Goal: Task Accomplishment & Management: Manage account settings

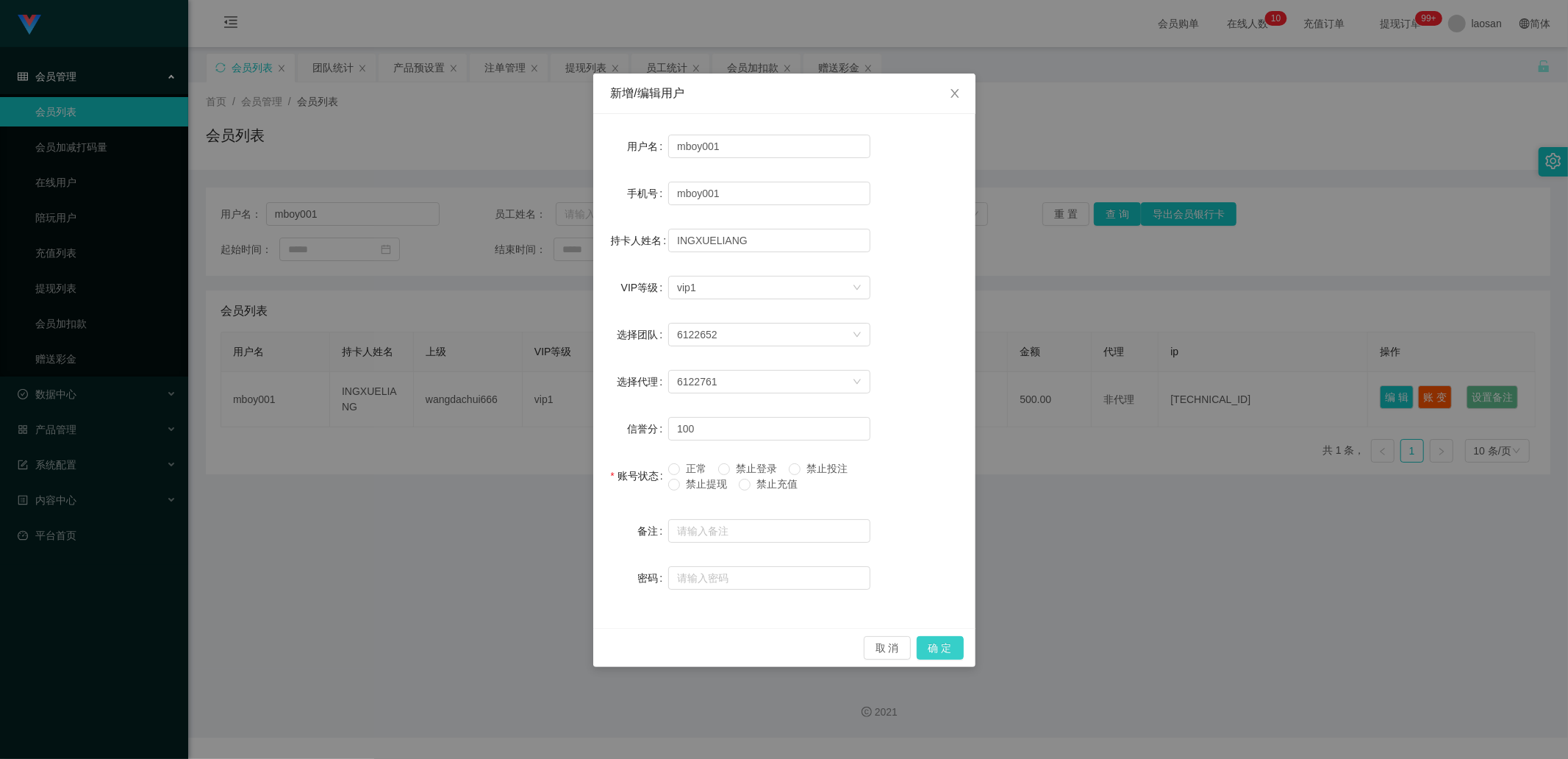
click at [951, 648] on button "确 定" at bounding box center [940, 648] width 47 height 23
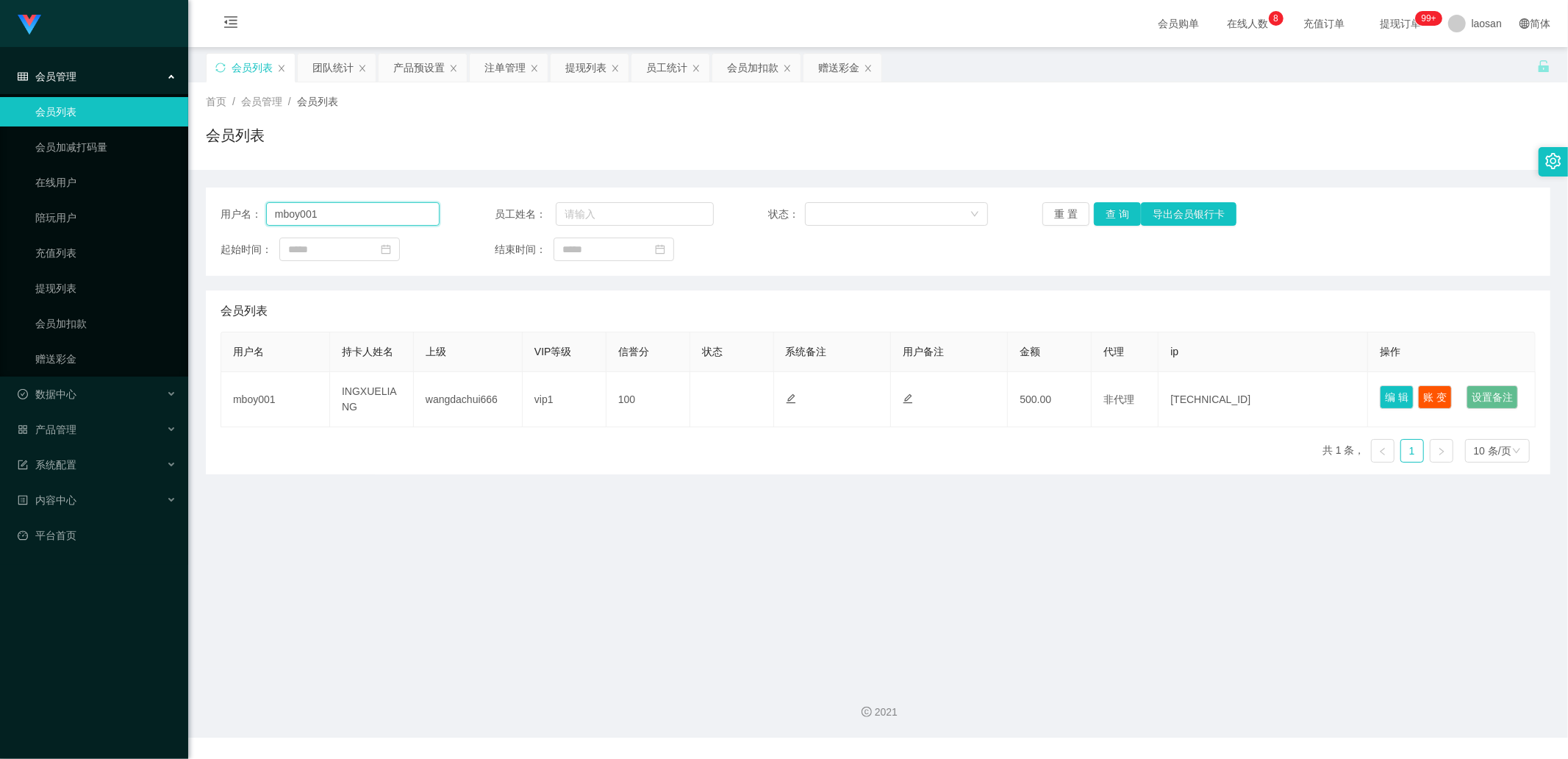
drag, startPoint x: 361, startPoint y: 213, endPoint x: 195, endPoint y: 212, distance: 166.0
click at [172, 210] on section "Jingdong工作台代理端 会员管理 会员列表 会员加减打码量 在线用户 陪玩用户 充值列表 提现列表 会员加扣款 赠送彩金 数据中心 产品管理 系统配置 …" at bounding box center [784, 369] width 1568 height 738
paste input "97480060"
type input "97480060"
click at [1113, 208] on button "查 询" at bounding box center [1118, 214] width 47 height 23
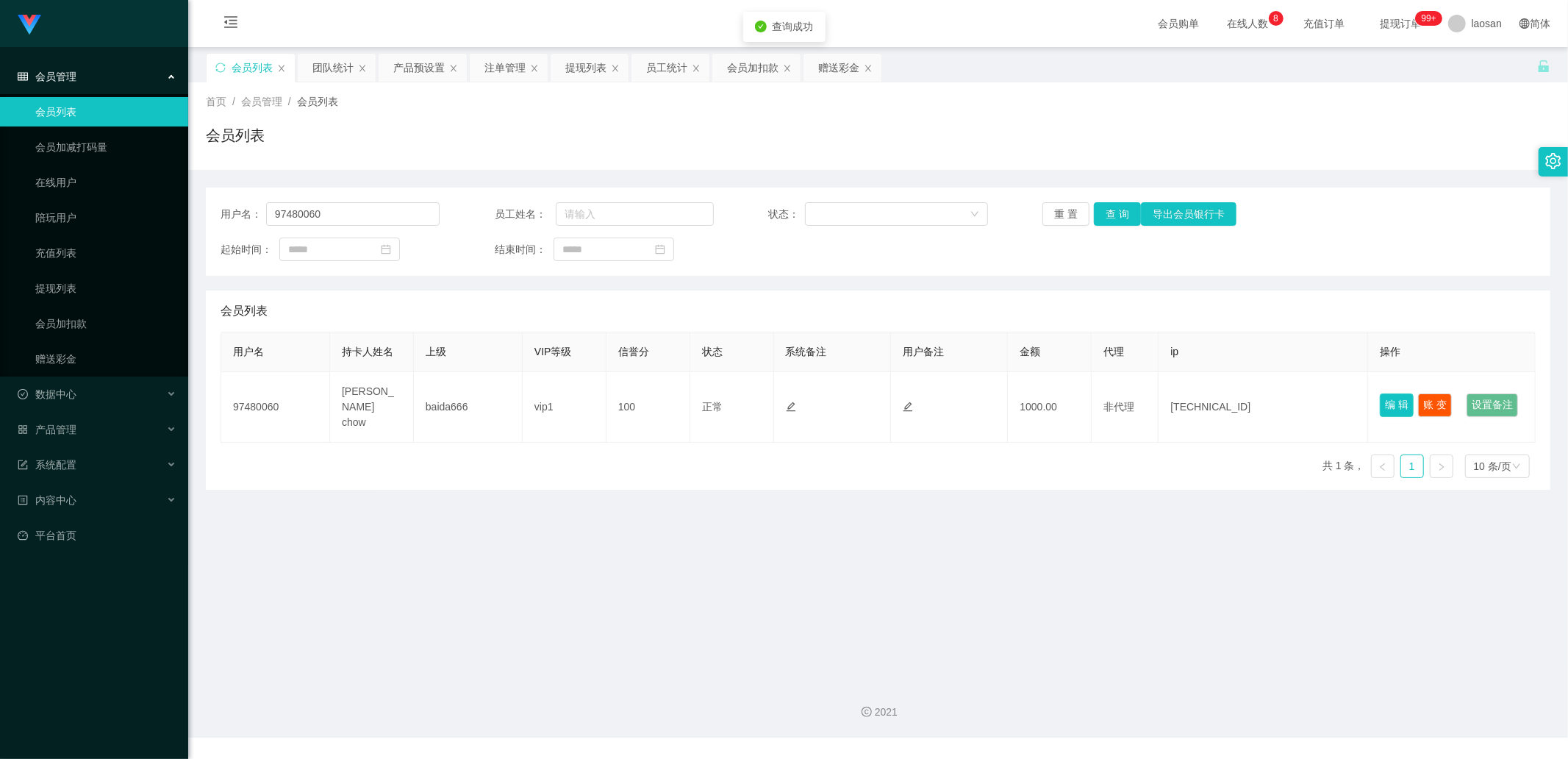
click at [1399, 393] on button "编 辑" at bounding box center [1396, 405] width 34 height 23
type input "97480060"
type input "[PERSON_NAME] chow"
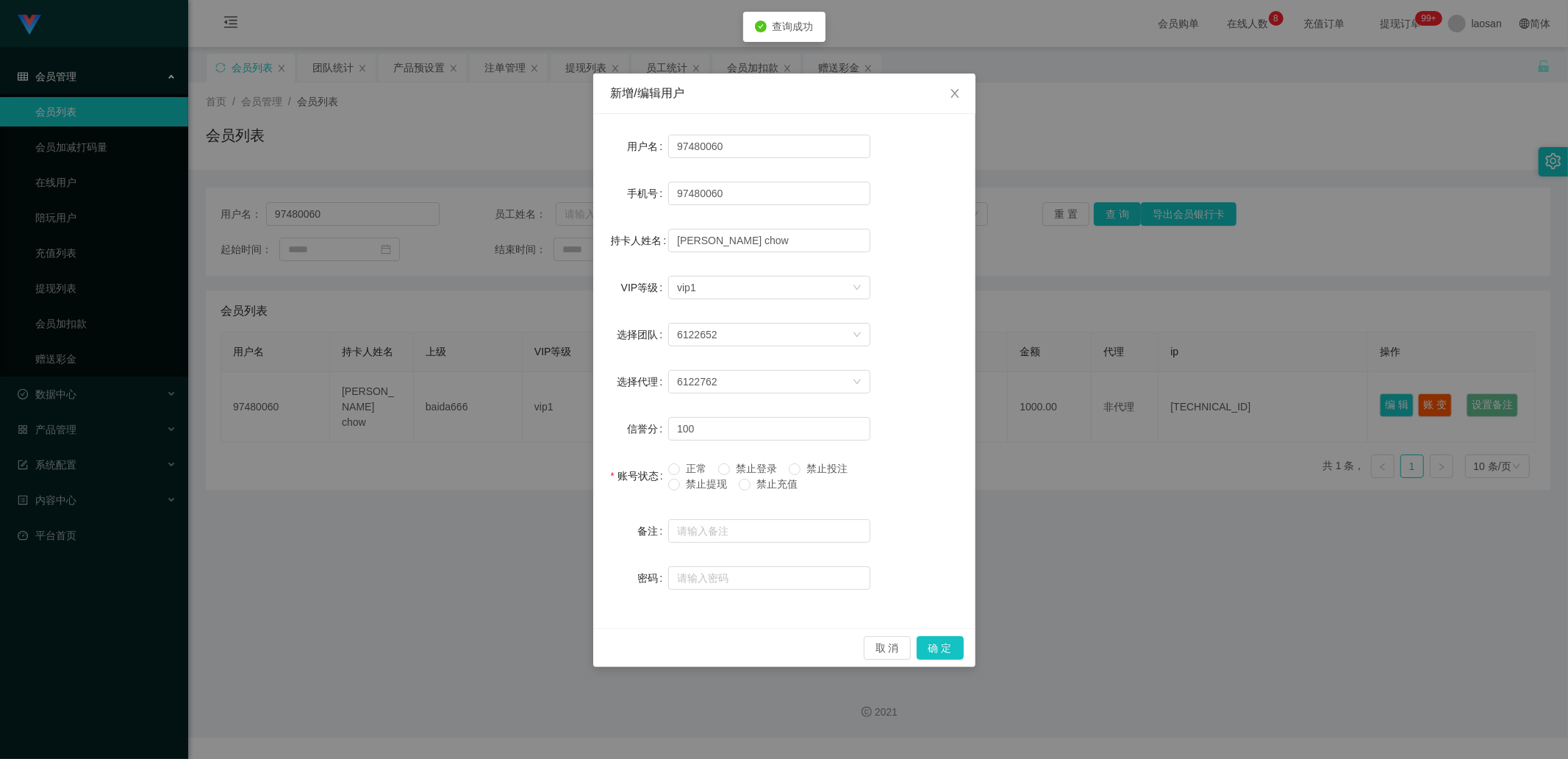
click at [714, 482] on span "禁止提现" at bounding box center [707, 484] width 53 height 12
click at [931, 644] on button "确 定" at bounding box center [940, 648] width 47 height 23
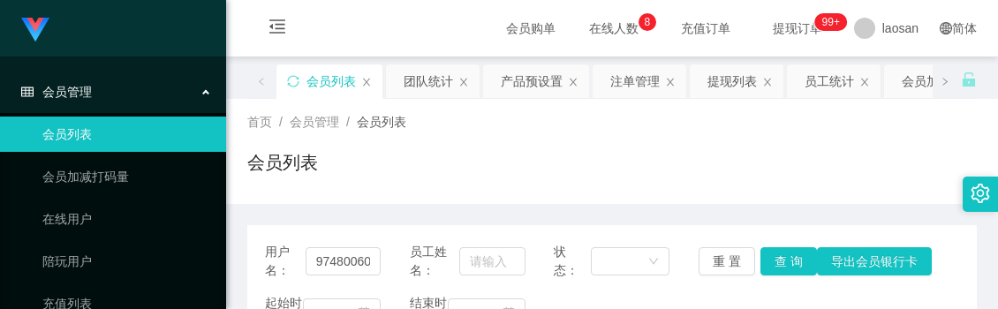
click at [468, 159] on div "会员列表" at bounding box center [611, 169] width 729 height 41
